Goal: Find specific page/section: Find specific page/section

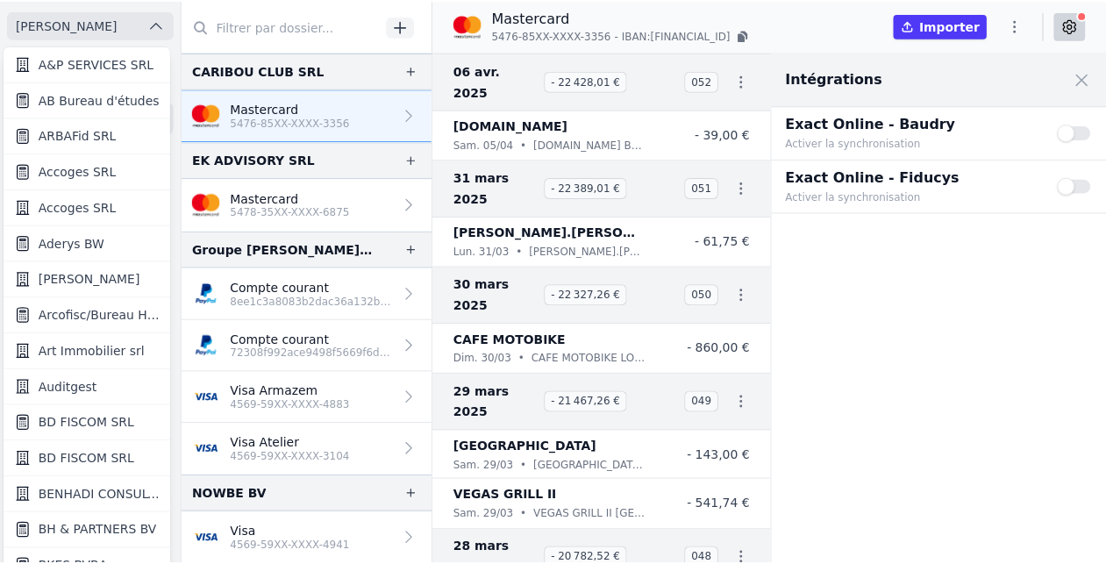
scroll to position [4, 0]
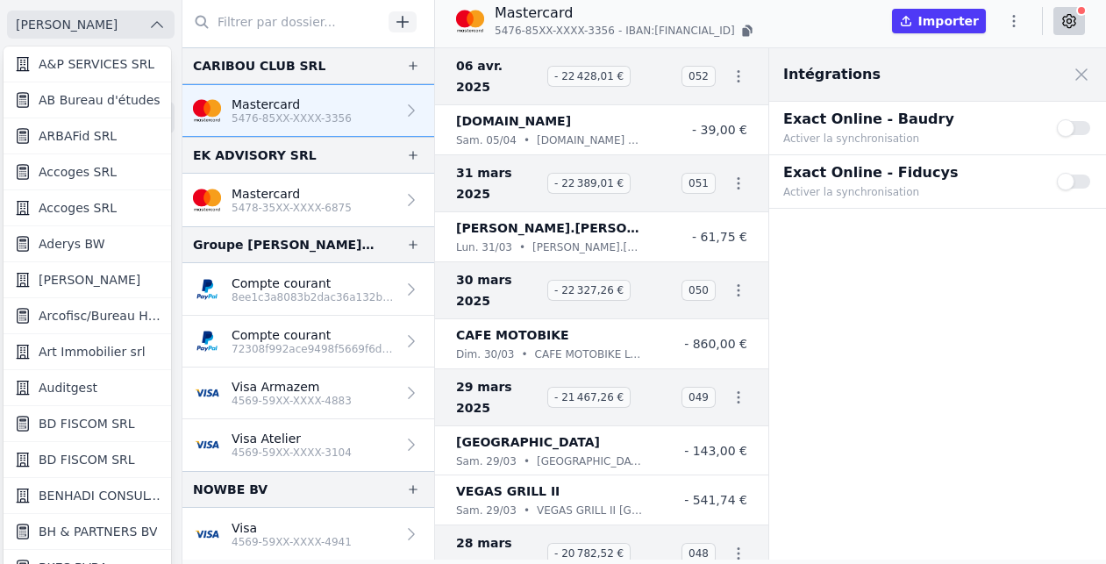
click at [900, 310] on div at bounding box center [553, 282] width 1106 height 564
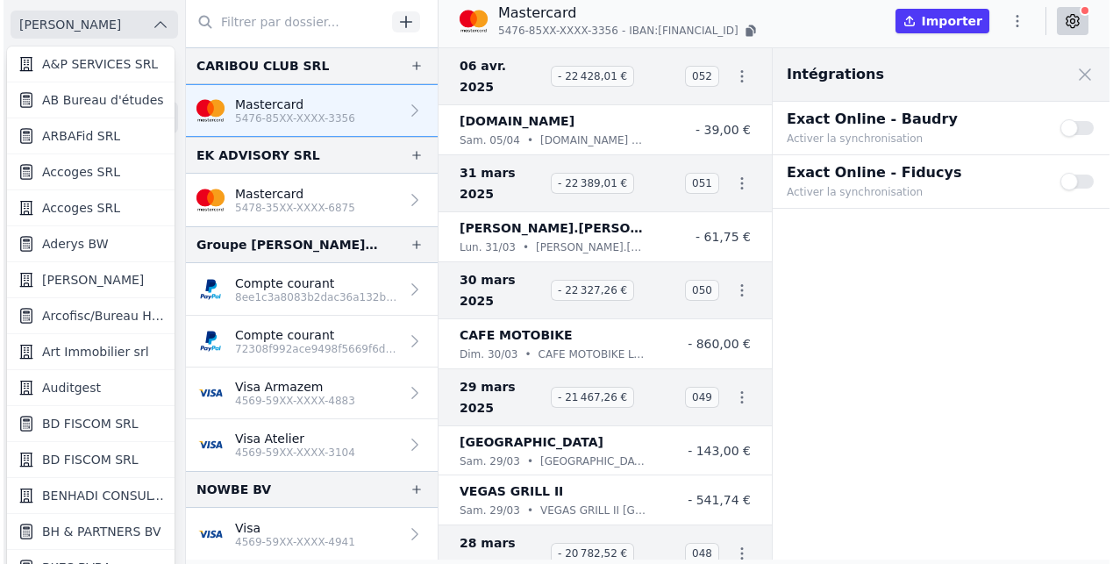
scroll to position [0, 0]
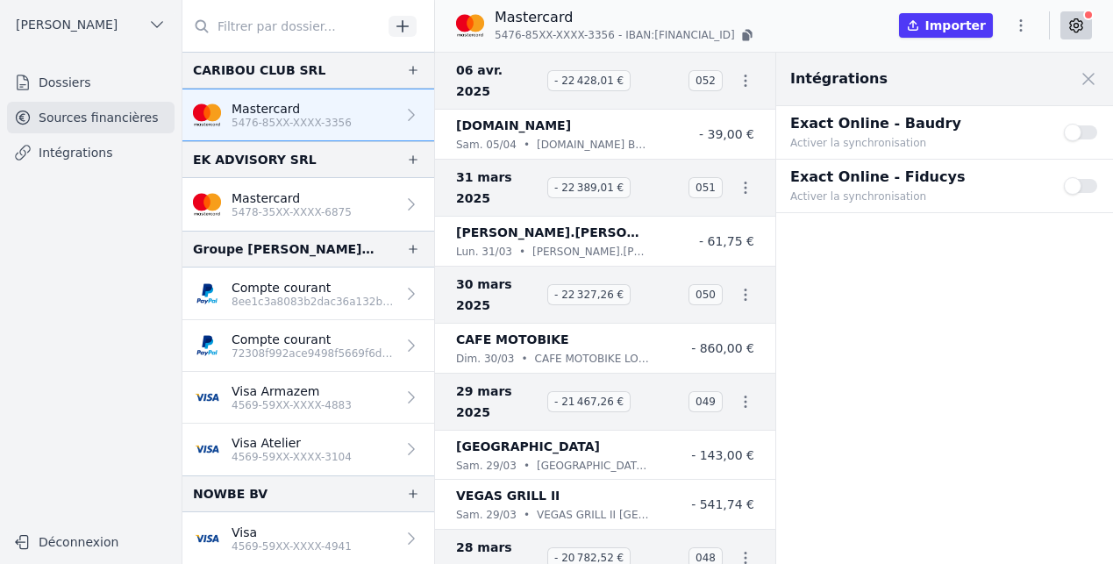
click at [132, 160] on link "Intégrations" at bounding box center [90, 153] width 167 height 32
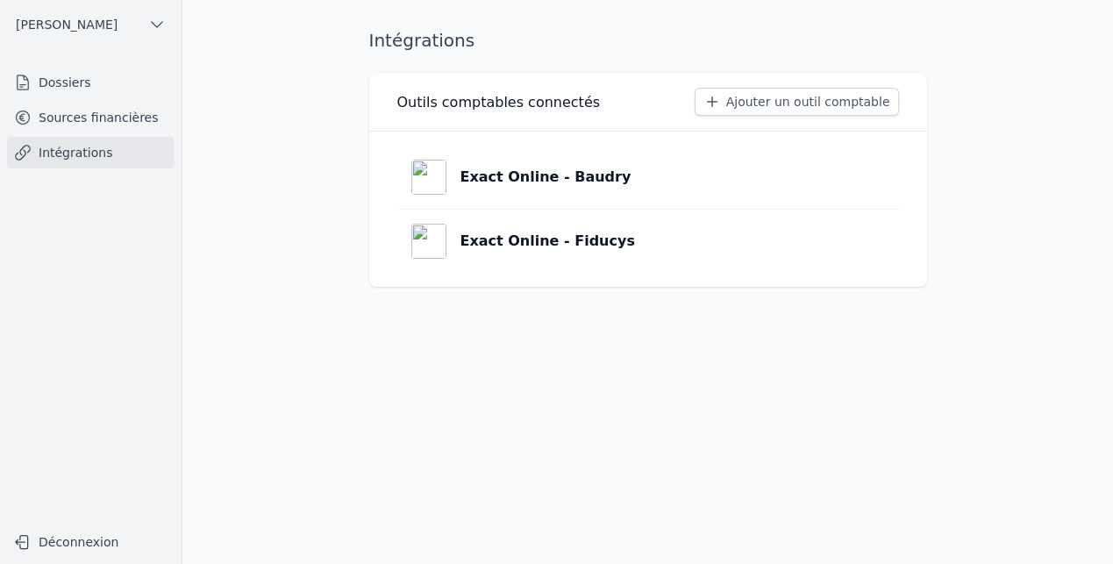
click at [530, 169] on p "Exact Online - Baudry" at bounding box center [545, 177] width 171 height 21
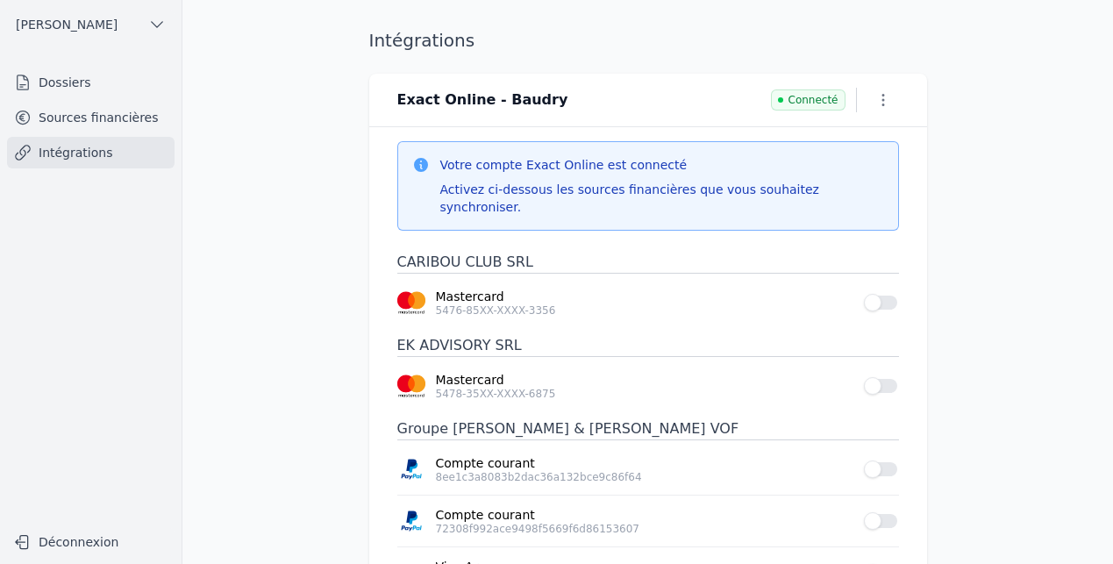
click at [86, 157] on link "Intégrations" at bounding box center [90, 153] width 167 height 32
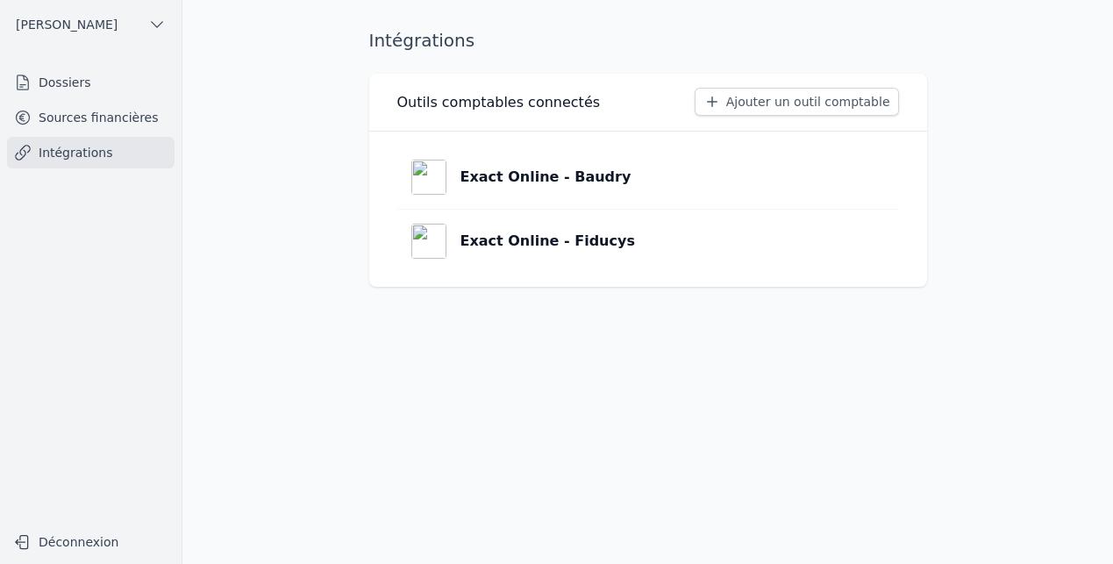
click at [512, 180] on p "Exact Online - Baudry" at bounding box center [545, 177] width 171 height 21
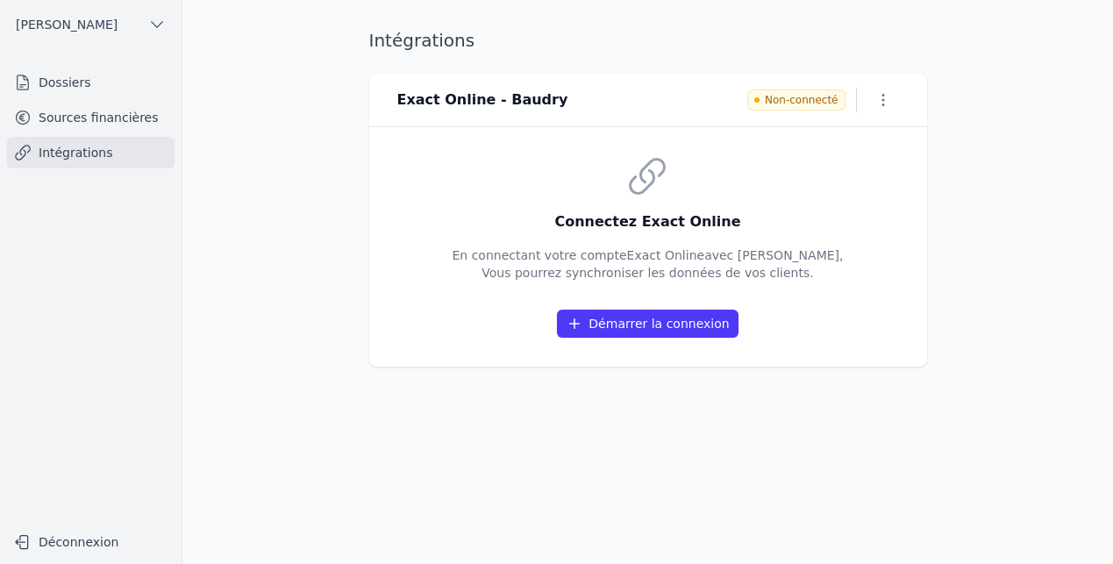
click at [295, 307] on main "Intégrations Exact Online - Baudry Non-connecté Connectez Exact Online En conne…" at bounding box center [556, 282] width 1113 height 564
click at [65, 115] on link "Sources financières" at bounding box center [90, 118] width 167 height 32
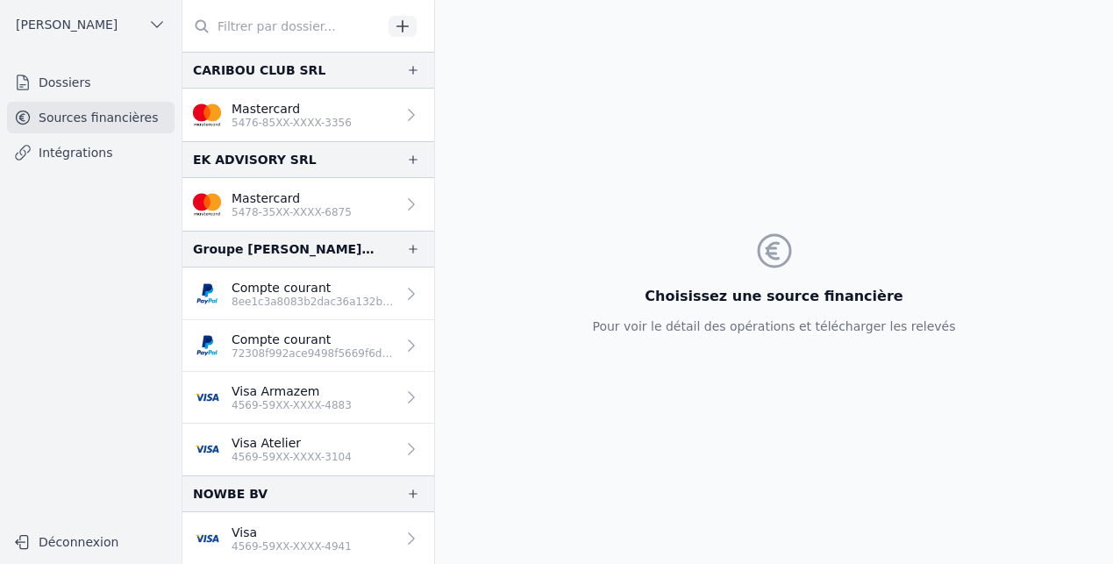
click at [253, 111] on p "Mastercard" at bounding box center [291, 109] width 120 height 18
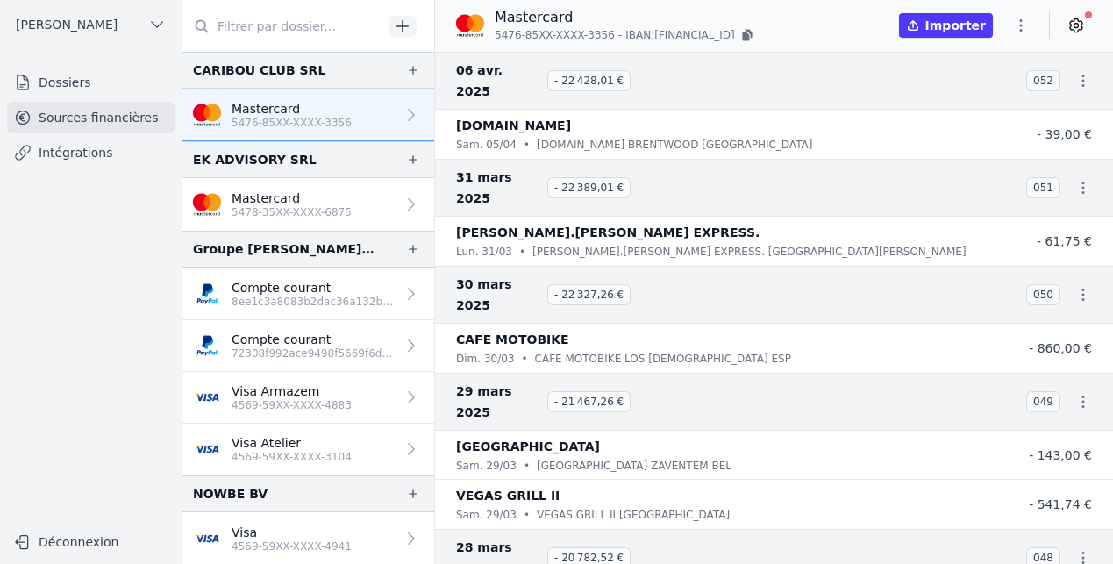
click at [1080, 23] on icon at bounding box center [1076, 26] width 18 height 18
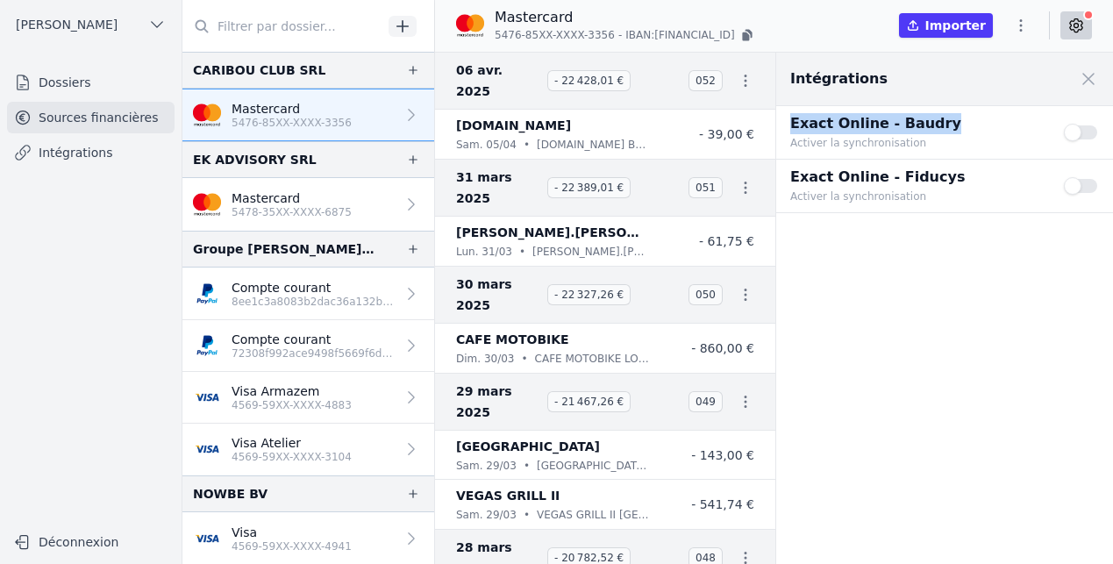
drag, startPoint x: 952, startPoint y: 128, endPoint x: 783, endPoint y: 124, distance: 169.3
click at [783, 124] on div "Exact Online - Baudry Activer la synchronisation Use setting" at bounding box center [944, 132] width 337 height 53
copy p "Exact Online - Baudry"
click at [39, 18] on span "Baudry, Didier" at bounding box center [67, 25] width 102 height 18
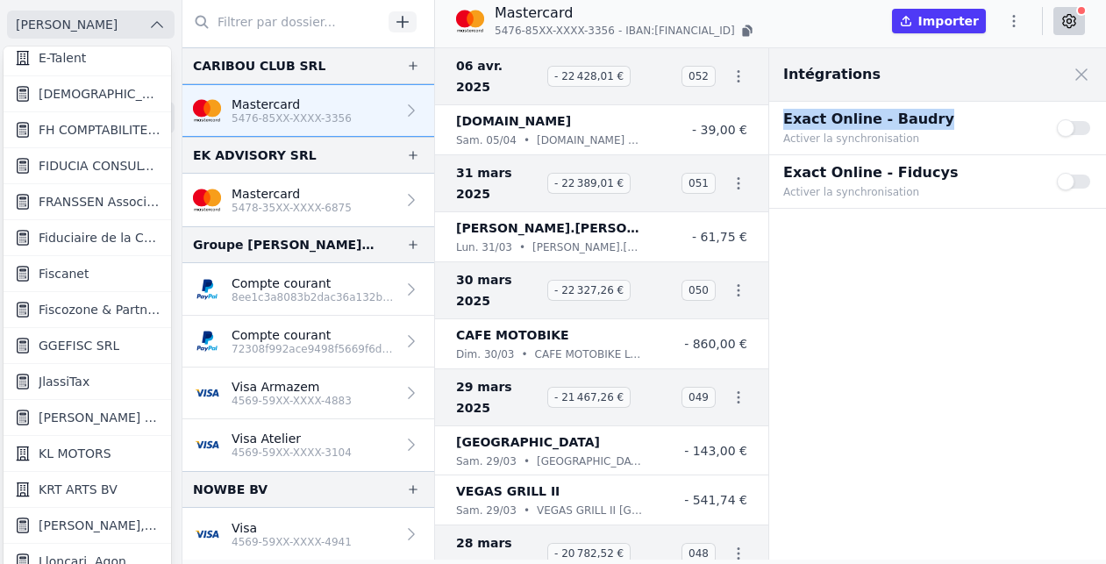
scroll to position [1050, 0]
click at [97, 164] on span "FIDUCIA CONSULTING SRL" at bounding box center [100, 164] width 122 height 18
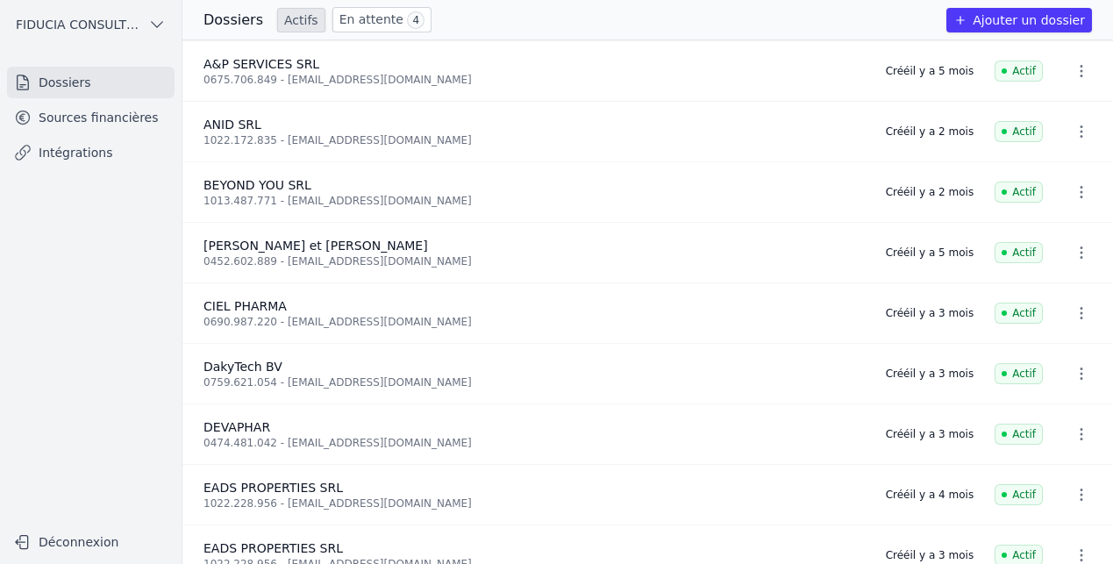
click at [82, 110] on link "Sources financières" at bounding box center [90, 118] width 167 height 32
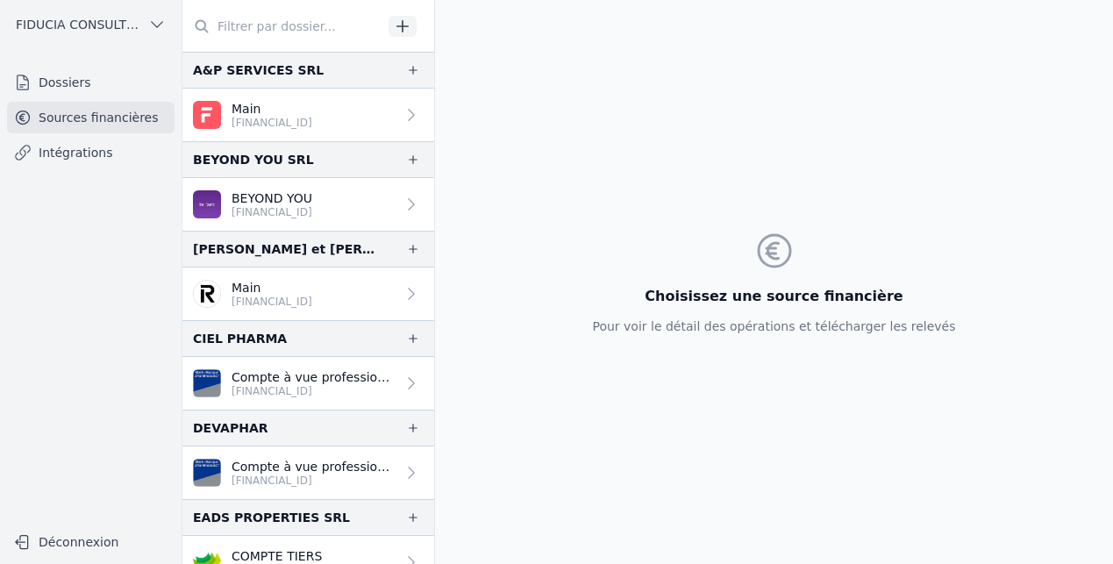
click at [48, 20] on span "FIDUCIA CONSULTING SRL" at bounding box center [78, 25] width 125 height 18
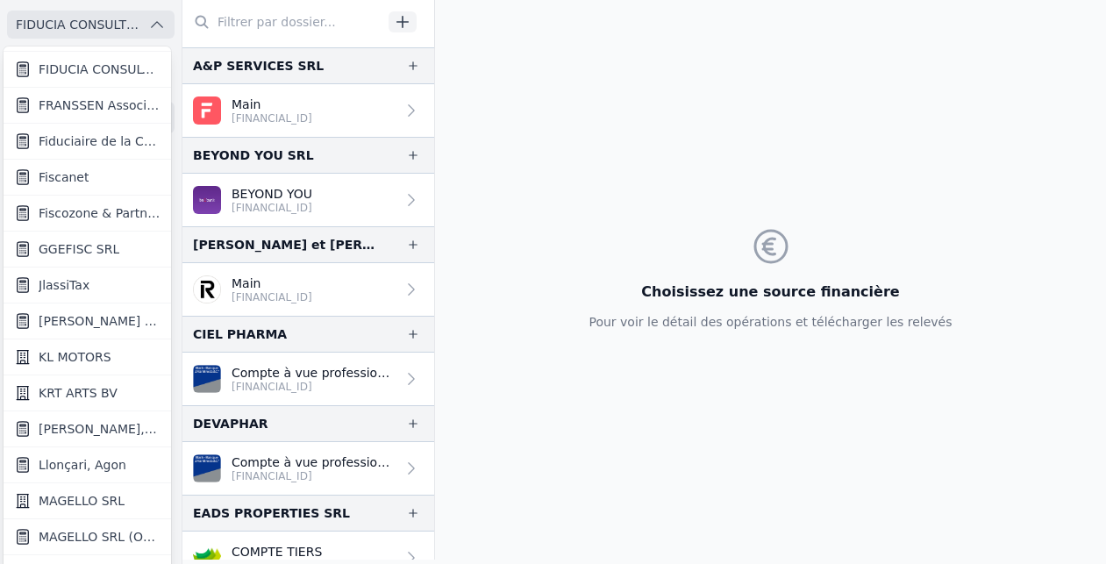
scroll to position [1636, 0]
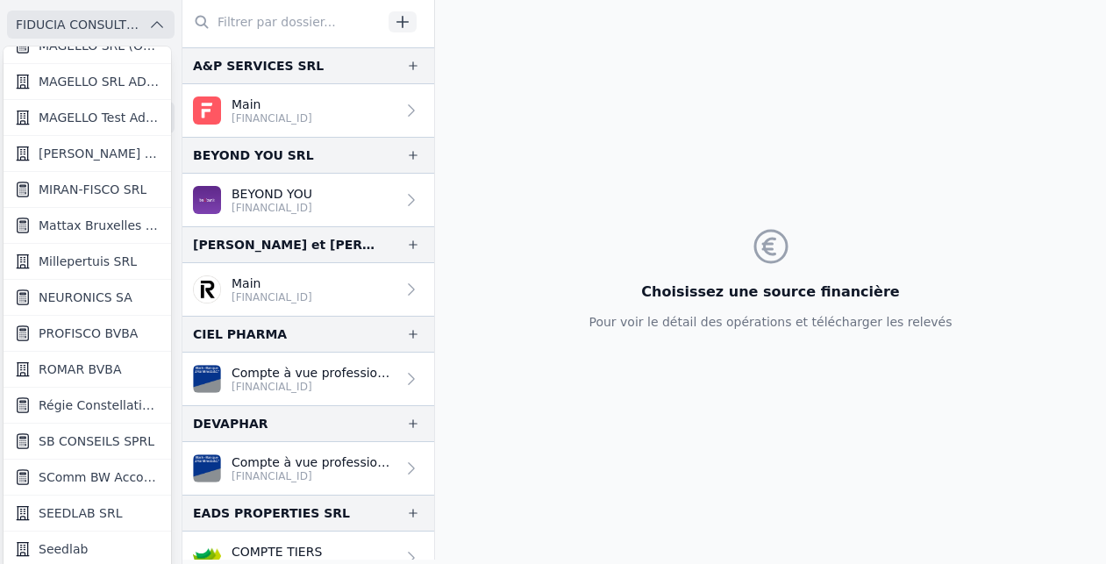
click at [82, 327] on span "PROFISCO BVBA" at bounding box center [88, 333] width 99 height 18
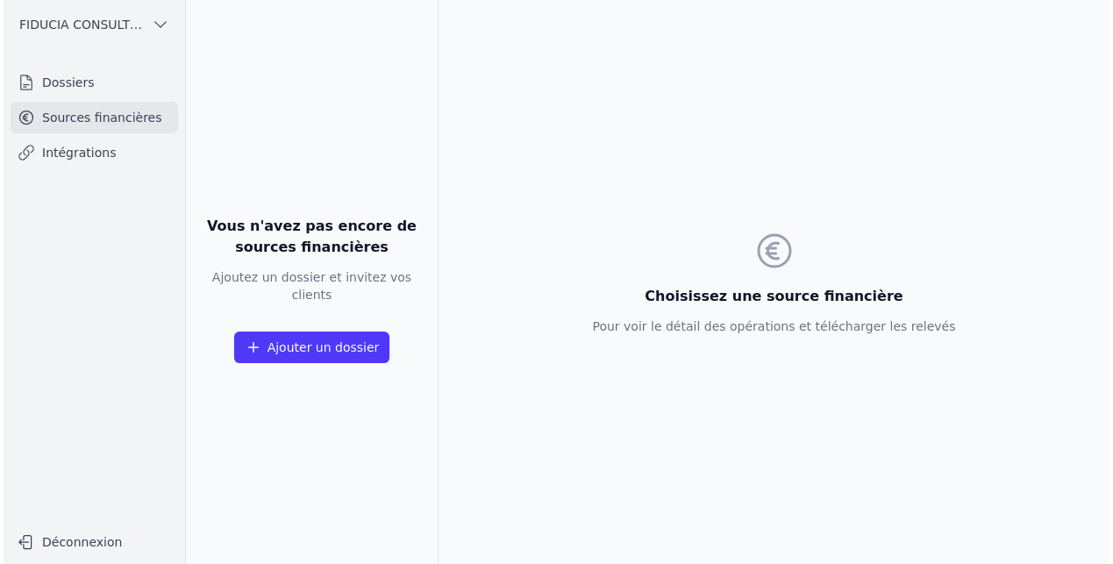
scroll to position [0, 0]
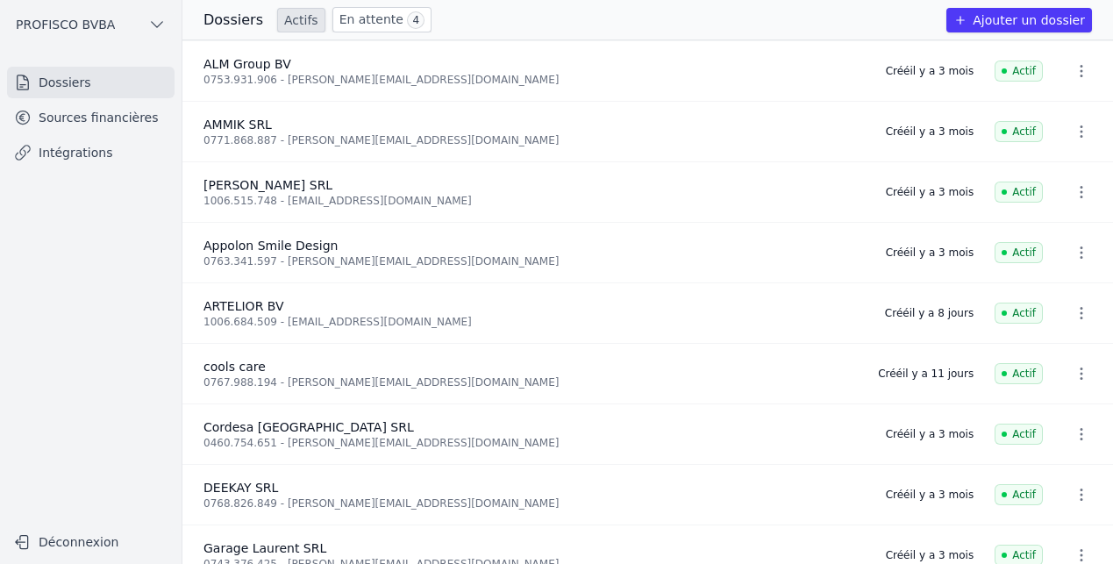
click at [113, 123] on link "Sources financières" at bounding box center [90, 118] width 167 height 32
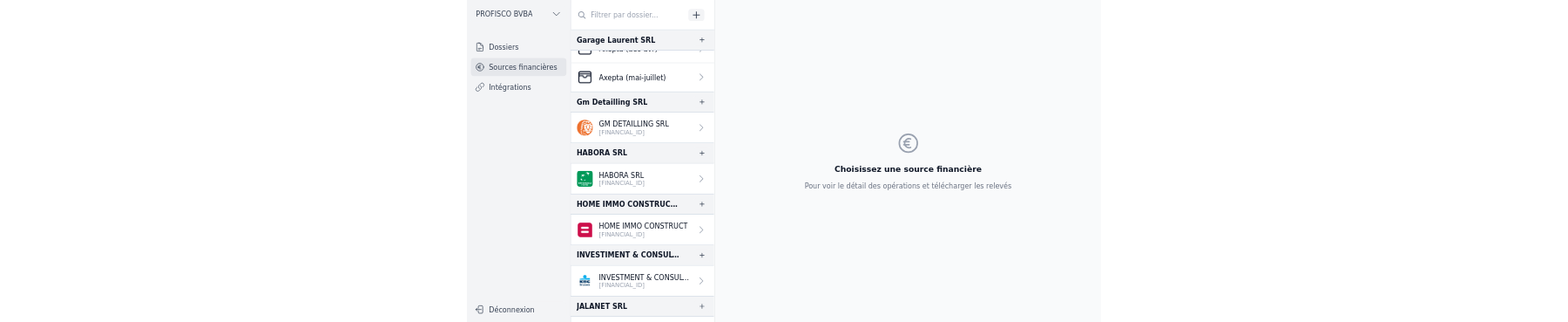
scroll to position [1026, 0]
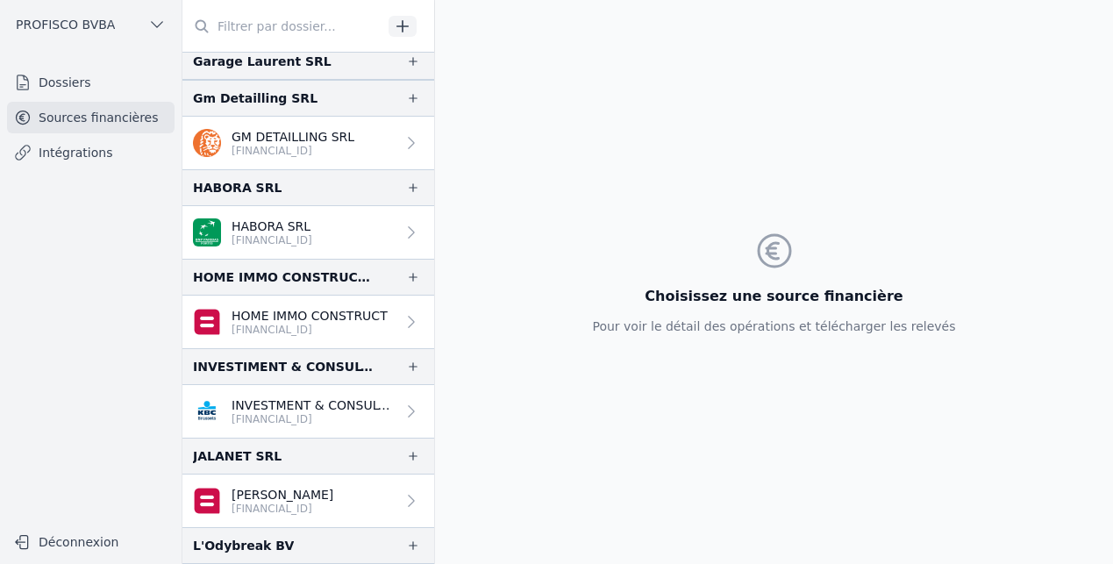
click at [331, 317] on p "HOME IMMO CONSTRUCT" at bounding box center [309, 316] width 156 height 18
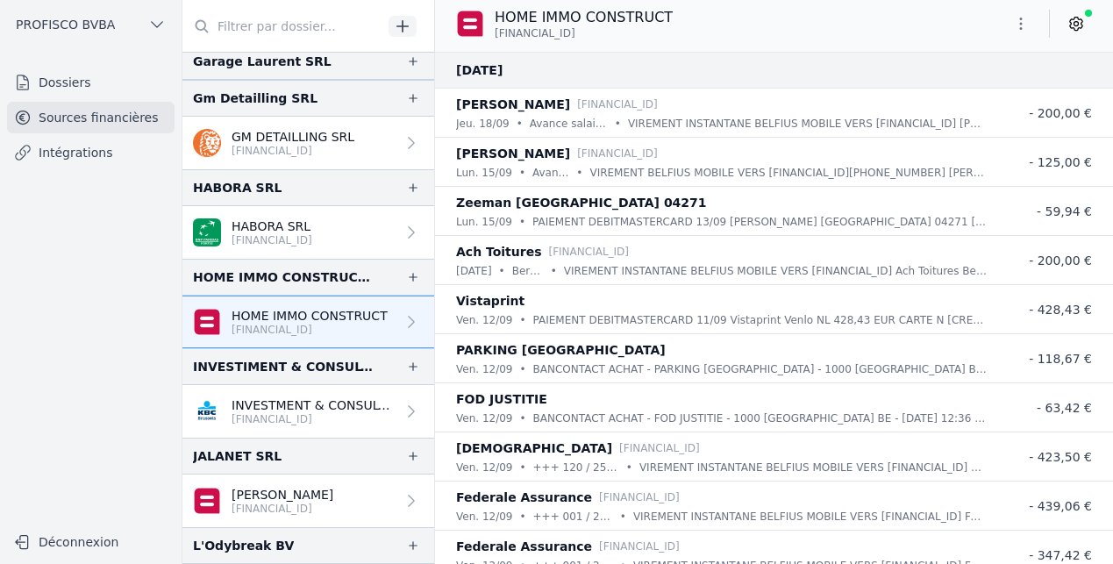
click at [1080, 24] on icon at bounding box center [1076, 24] width 12 height 13
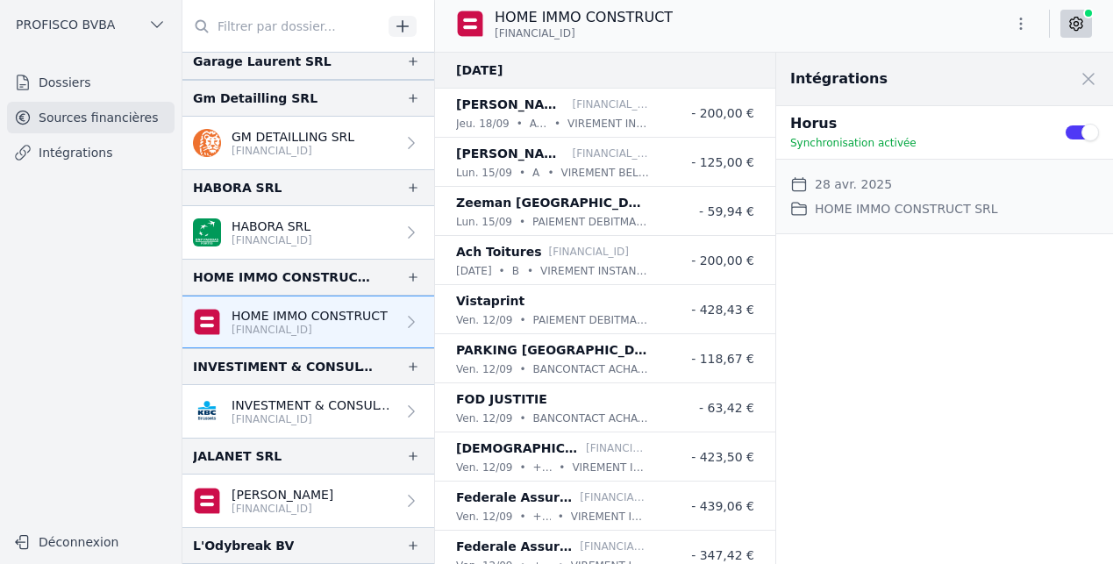
drag, startPoint x: 609, startPoint y: 31, endPoint x: 498, endPoint y: 34, distance: 111.4
click at [498, 34] on p "BE11 0682 5028 1548" at bounding box center [583, 33] width 178 height 14
copy span "E11 0682 5028 1548"
click at [494, 34] on span "BE11 0682 5028 1548" at bounding box center [534, 33] width 81 height 14
copy span "BE11 0682 5028 1548"
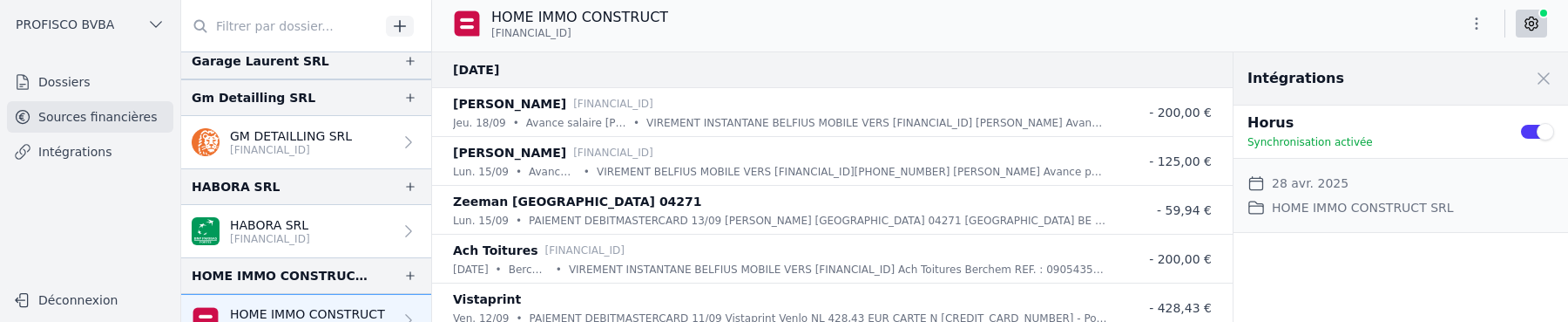
scroll to position [1026, 0]
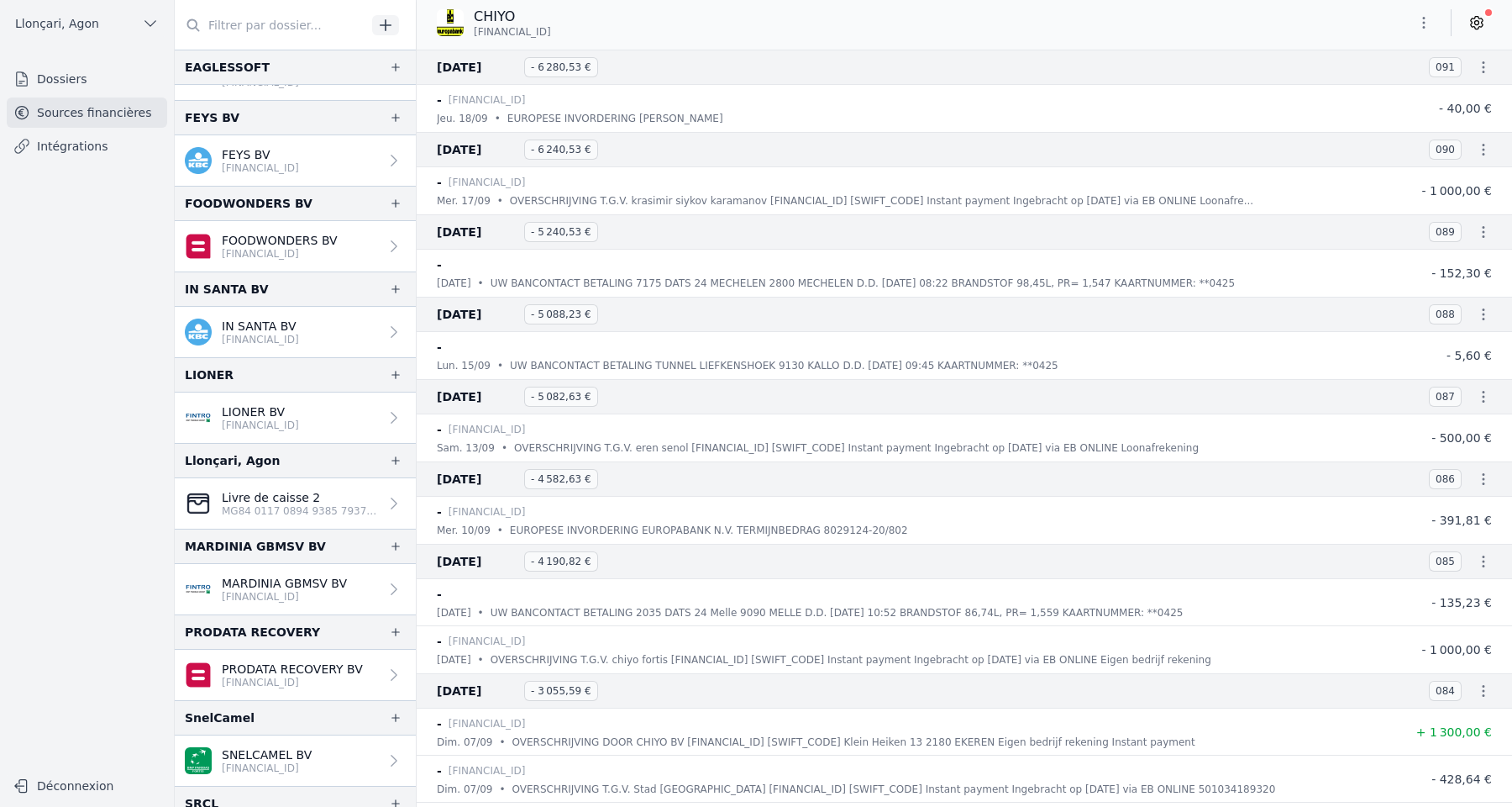
scroll to position [1169, 0]
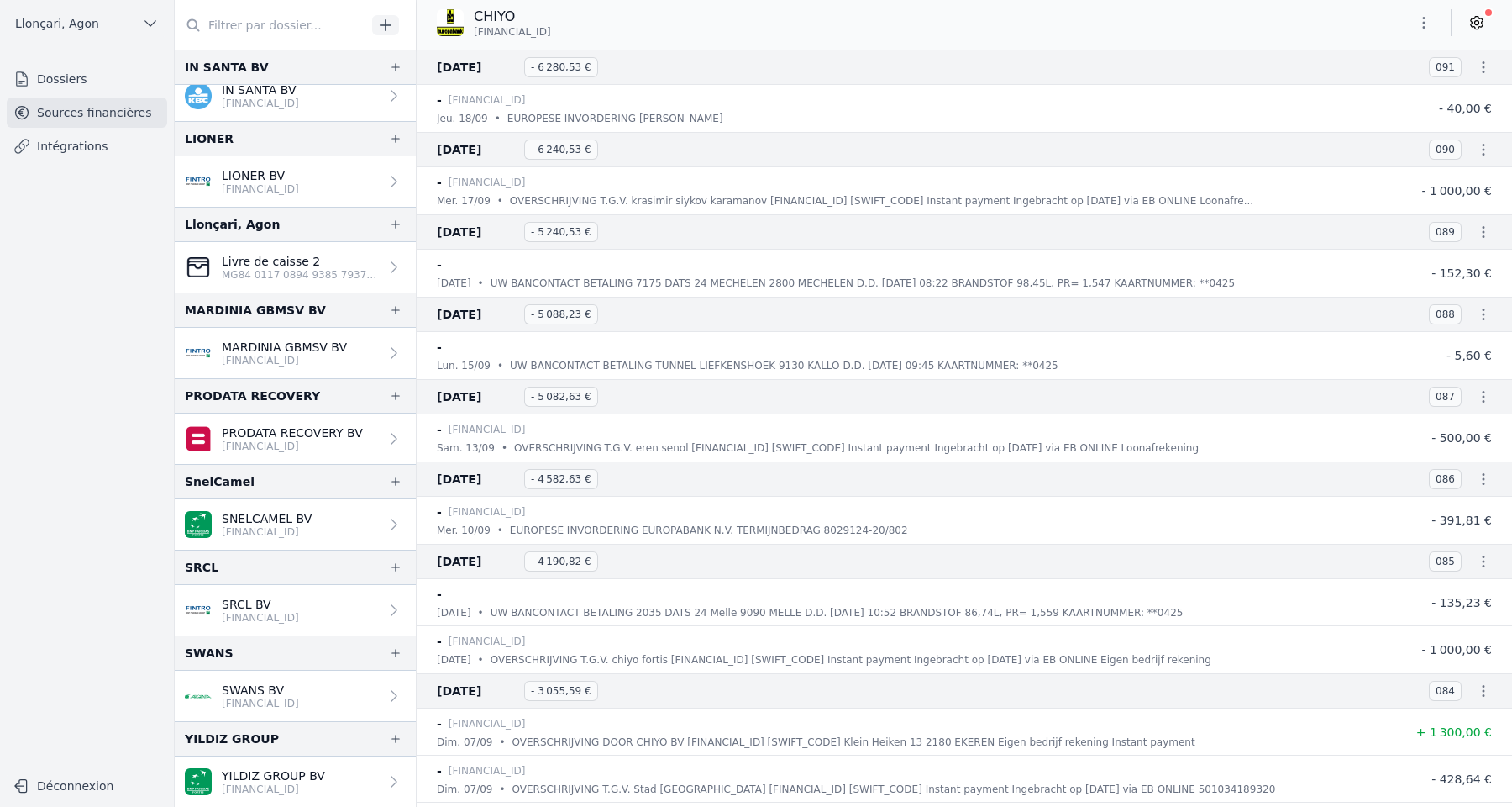
click at [241, 770] on p "YILDIZ GROUP BV" at bounding box center [273, 775] width 103 height 17
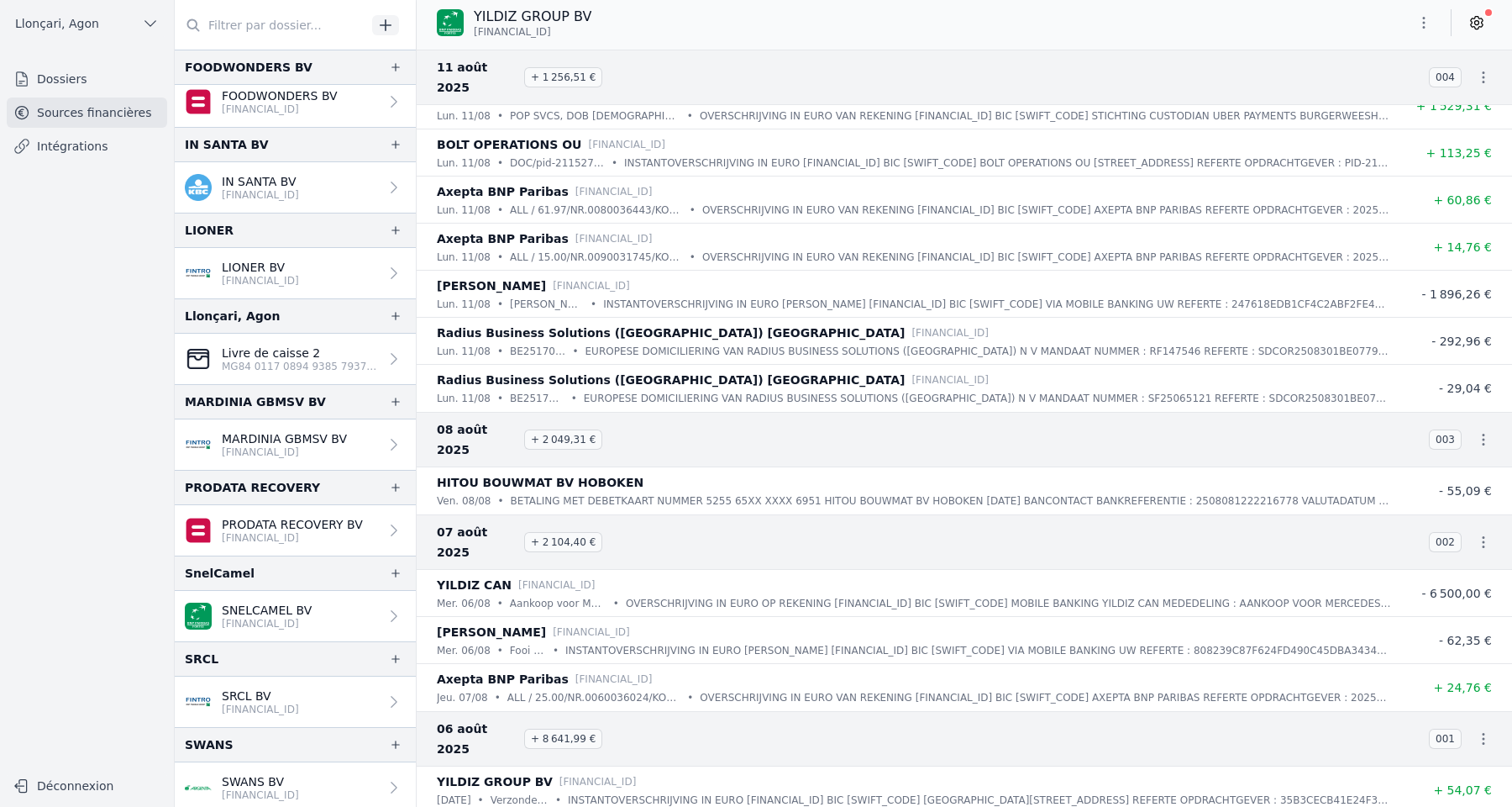
scroll to position [1169, 0]
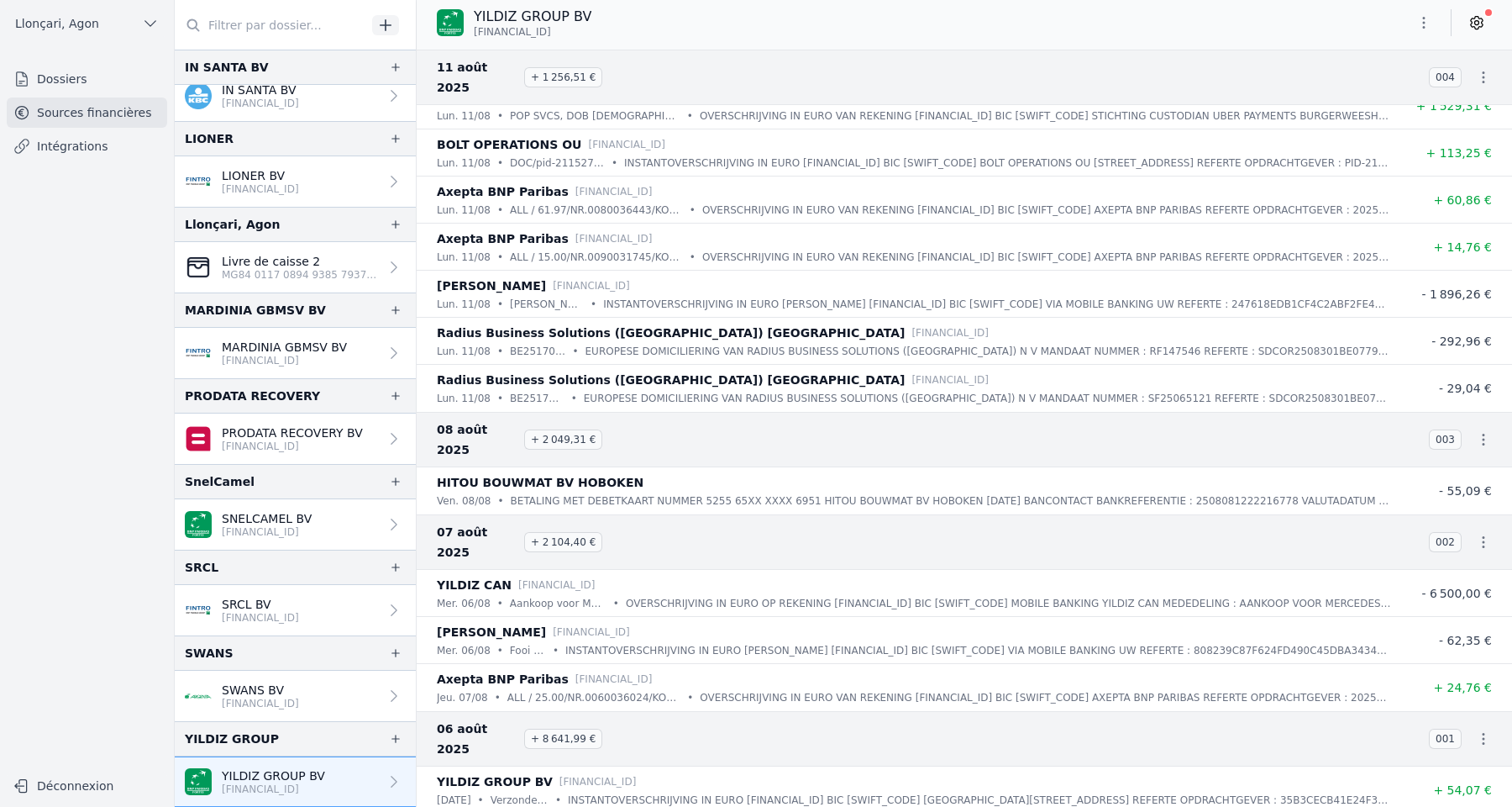
click at [268, 703] on p "[FINANCIAL_ID]" at bounding box center [260, 703] width 78 height 13
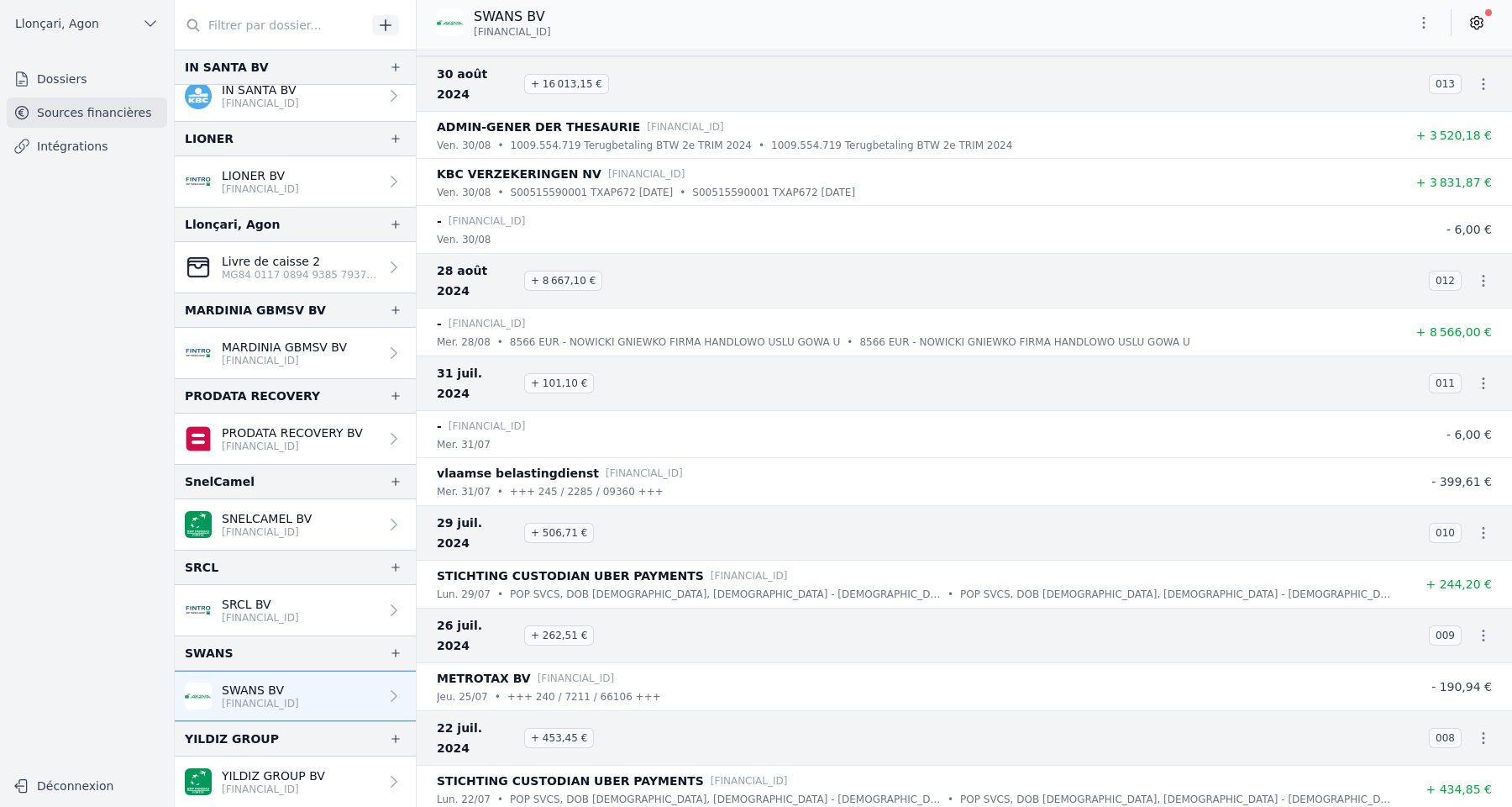
scroll to position [24901, 0]
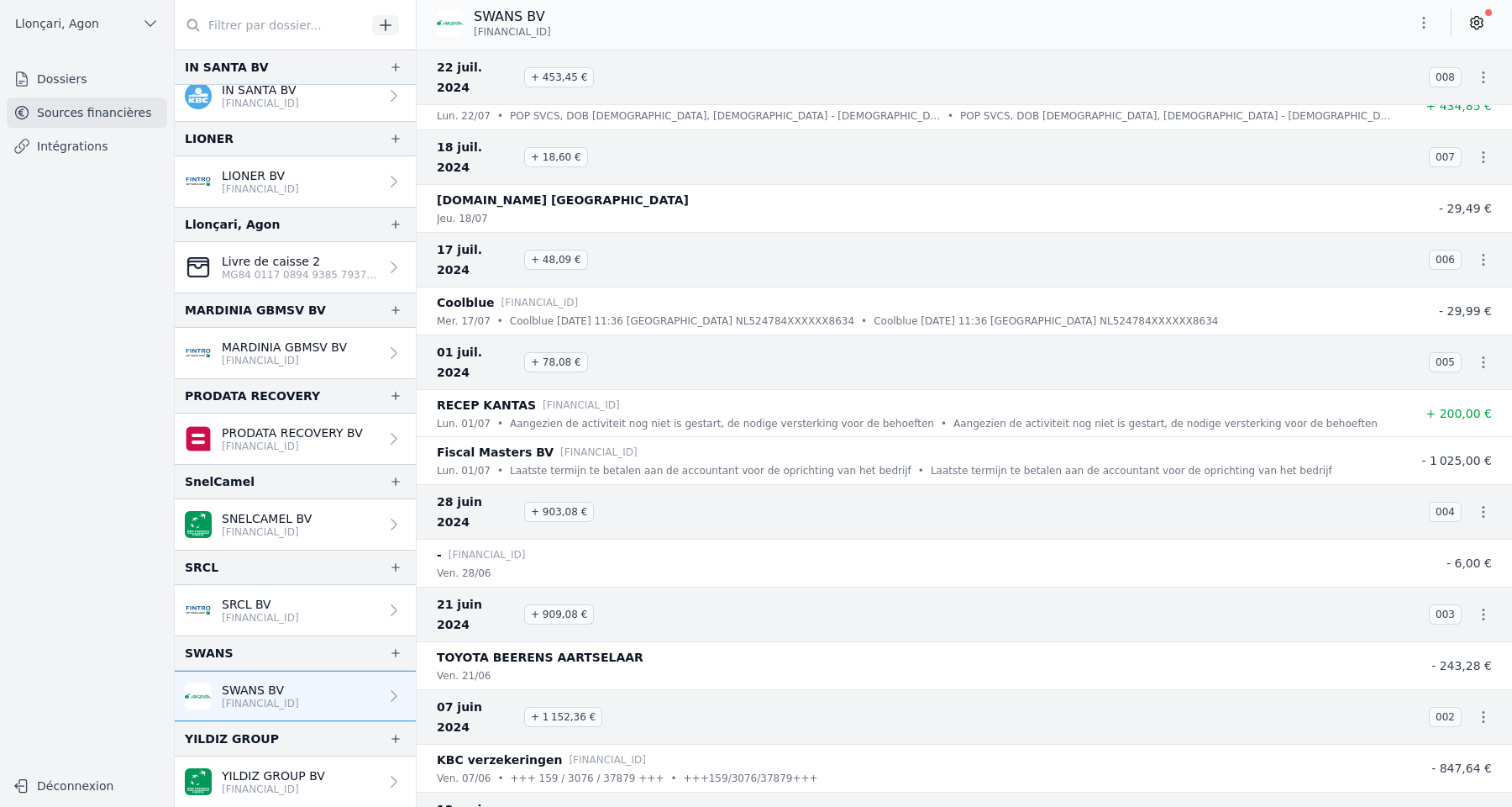
click at [450, 799] on span "13 mai 2024" at bounding box center [477, 819] width 80 height 40
click at [493, 799] on span "13 mai 2024" at bounding box center [477, 819] width 80 height 40
drag, startPoint x: 433, startPoint y: 652, endPoint x: 503, endPoint y: 653, distance: 70.0
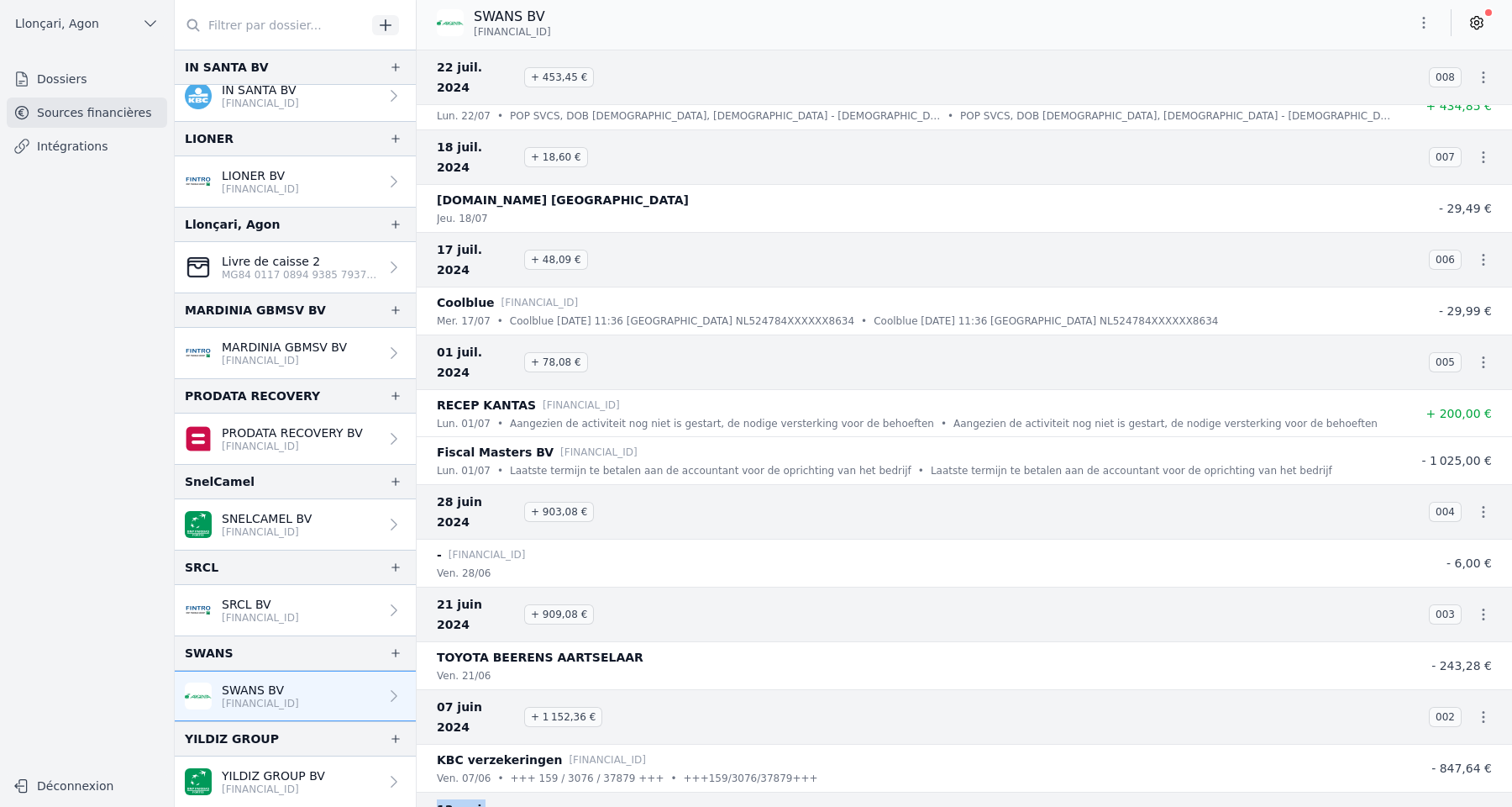
click at [503, 792] on div "13 mai 2024 + 2 000,00 € 001" at bounding box center [964, 819] width 1095 height 56
click at [480, 799] on span "13 mai 2024" at bounding box center [477, 819] width 80 height 40
